Goal: Browse casually

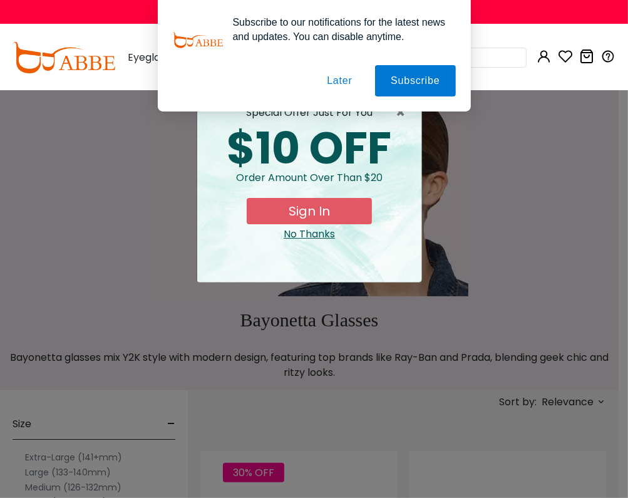
click at [311, 240] on div "No Thanks" at bounding box center [309, 234] width 204 height 15
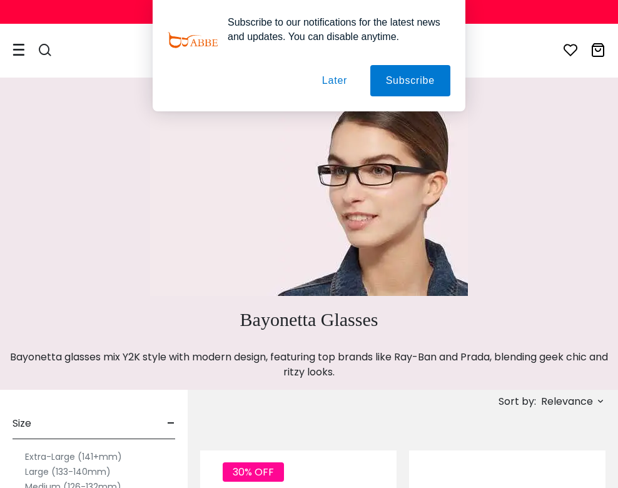
click at [334, 79] on button "Later" at bounding box center [335, 80] width 56 height 31
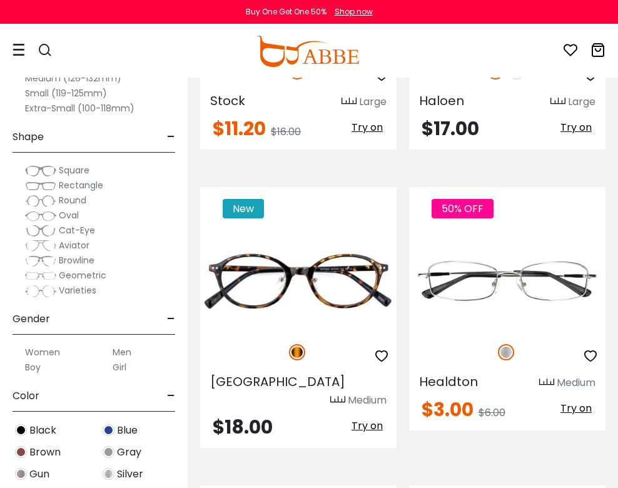
scroll to position [2839, 0]
